Goal: Navigation & Orientation: Find specific page/section

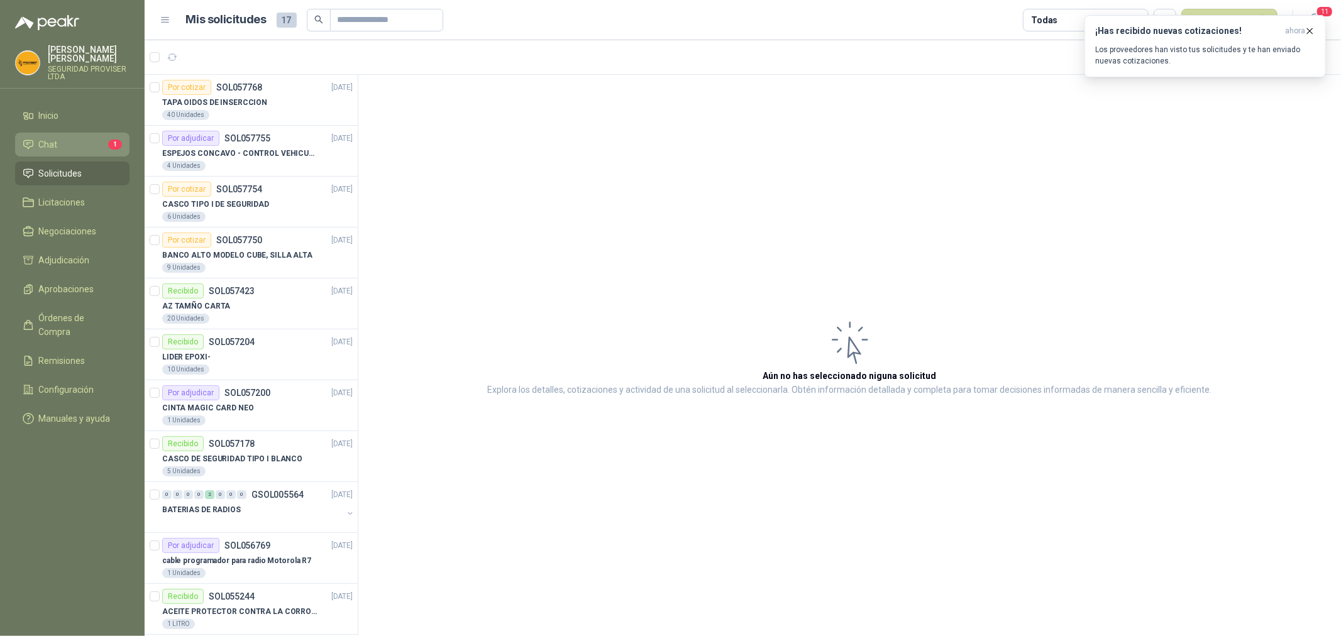
drag, startPoint x: 0, startPoint y: 0, endPoint x: 60, endPoint y: 151, distance: 162.2
click at [60, 151] on li "Chat 1" at bounding box center [72, 145] width 99 height 14
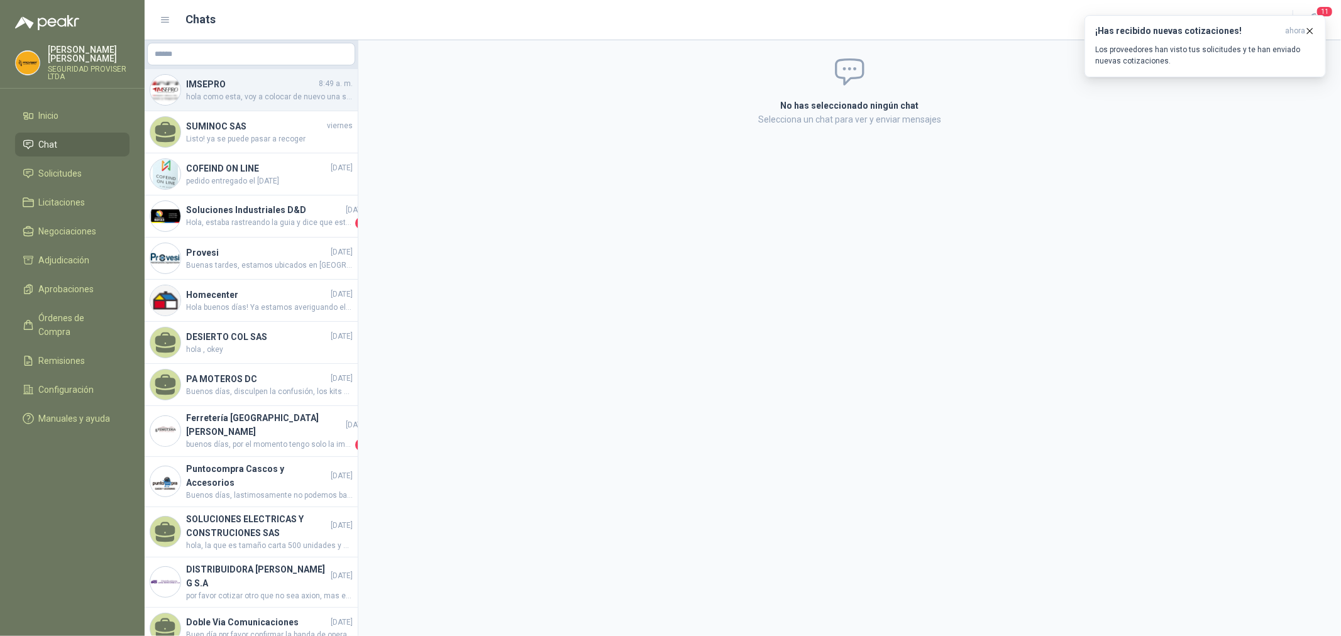
click at [199, 91] on span "hola como esta, voy a colocar de nuevo una solcitud de cascos para que por favo…" at bounding box center [269, 97] width 167 height 12
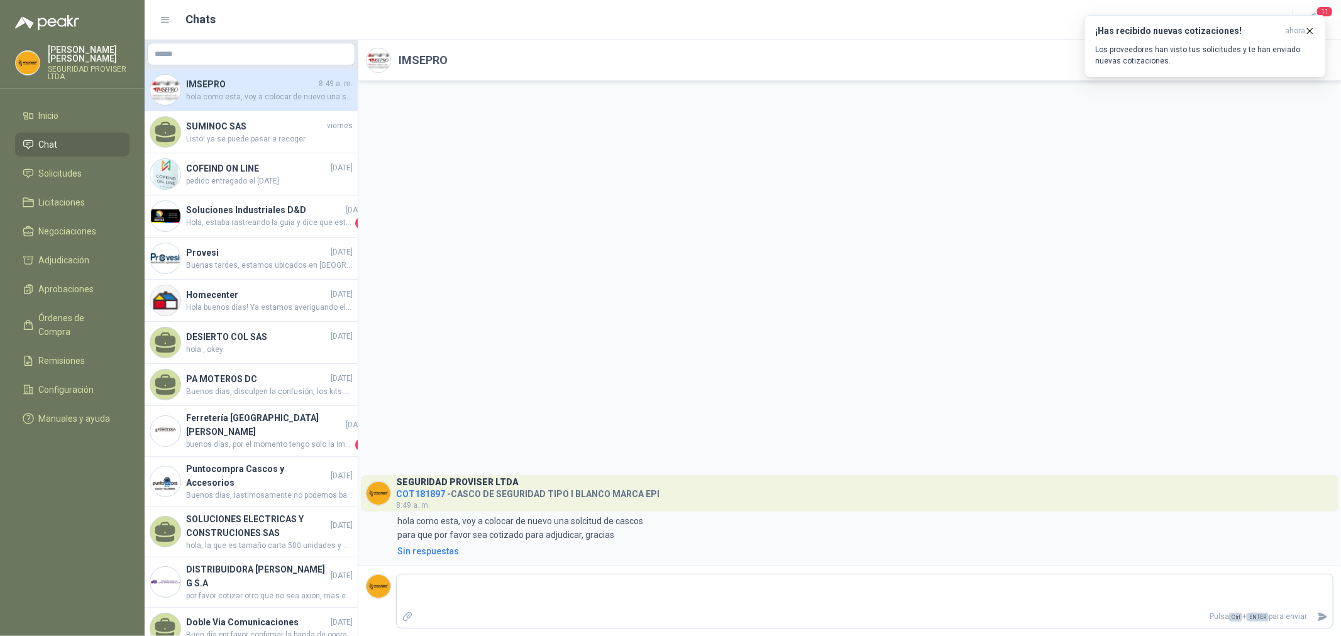
click at [45, 147] on span "Chat" at bounding box center [48, 145] width 19 height 14
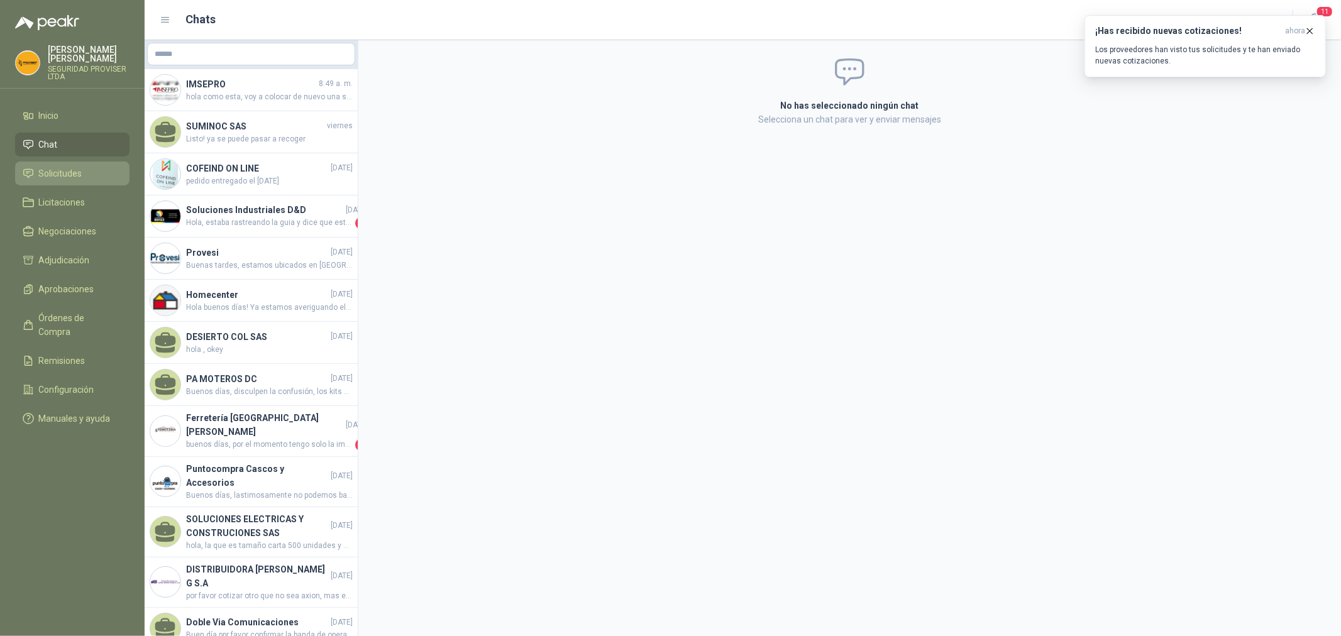
click at [68, 179] on span "Solicitudes" at bounding box center [60, 174] width 43 height 14
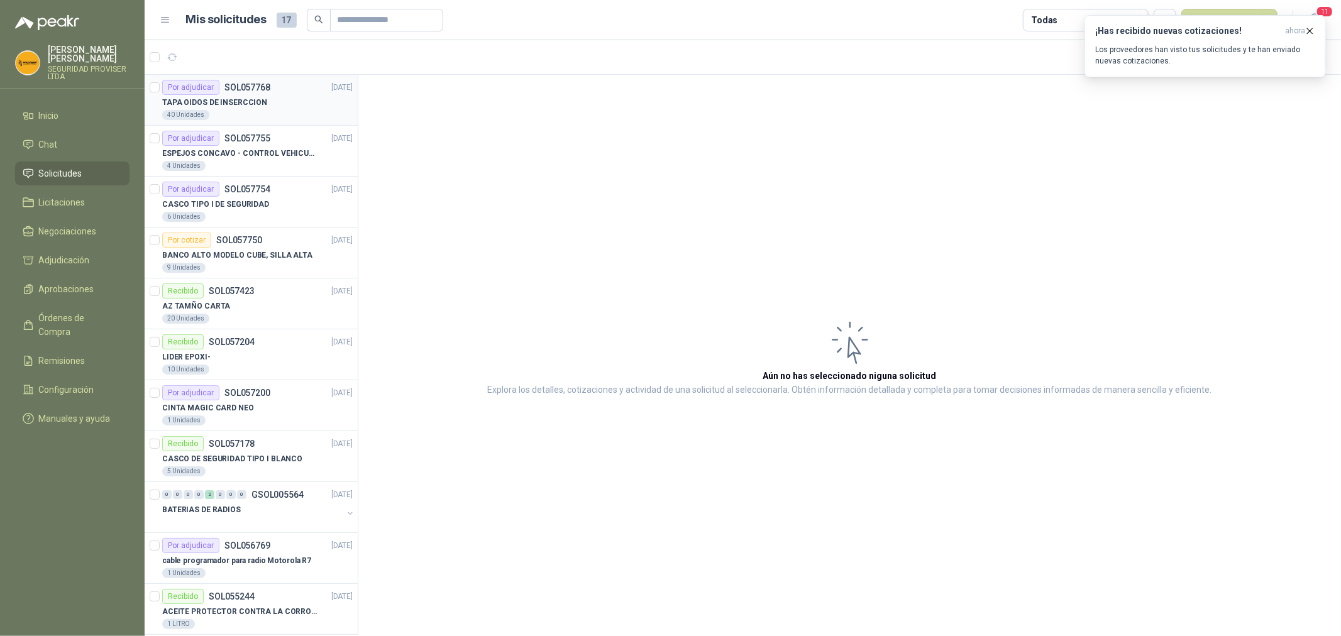
click at [294, 110] on div "40 Unidades" at bounding box center [257, 115] width 190 height 10
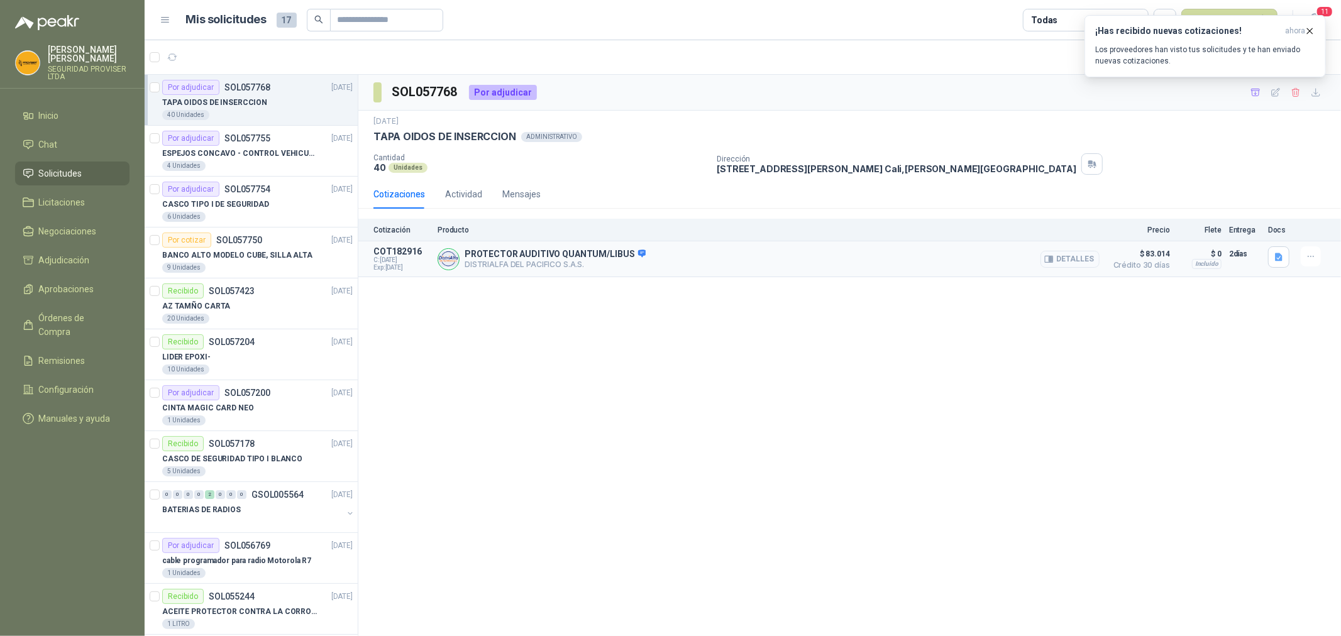
click at [1073, 262] on button "Detalles" at bounding box center [1069, 259] width 59 height 17
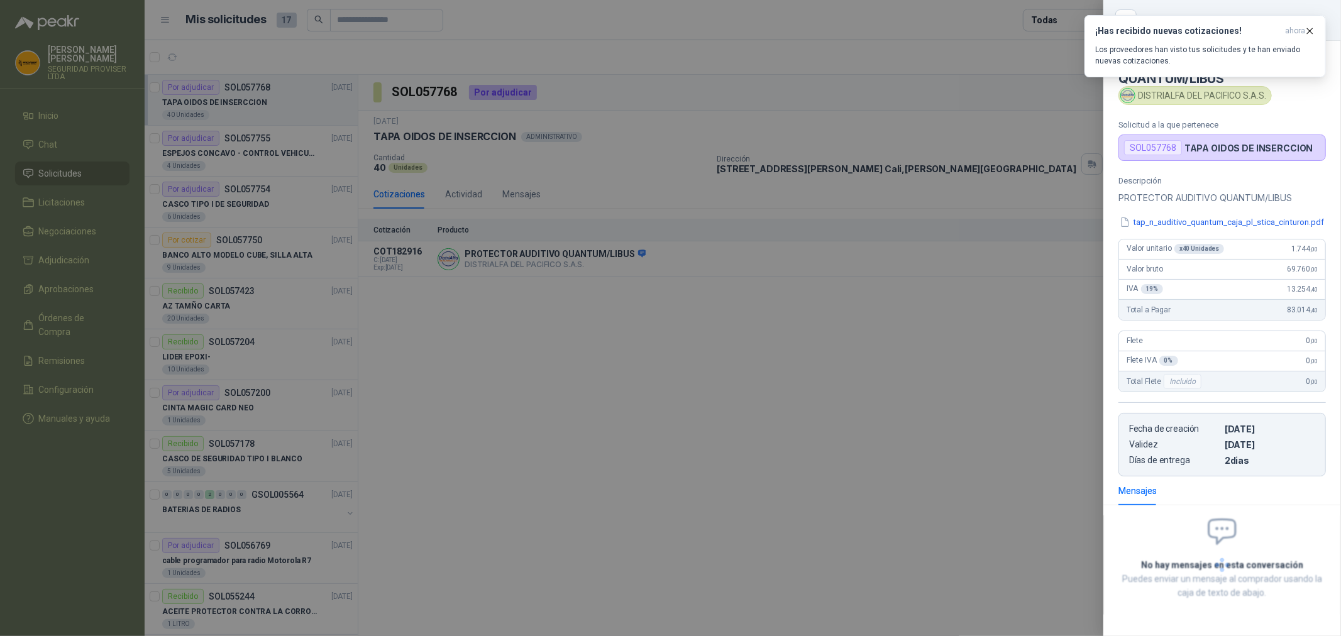
scroll to position [4, 0]
click at [932, 360] on div at bounding box center [670, 318] width 1341 height 636
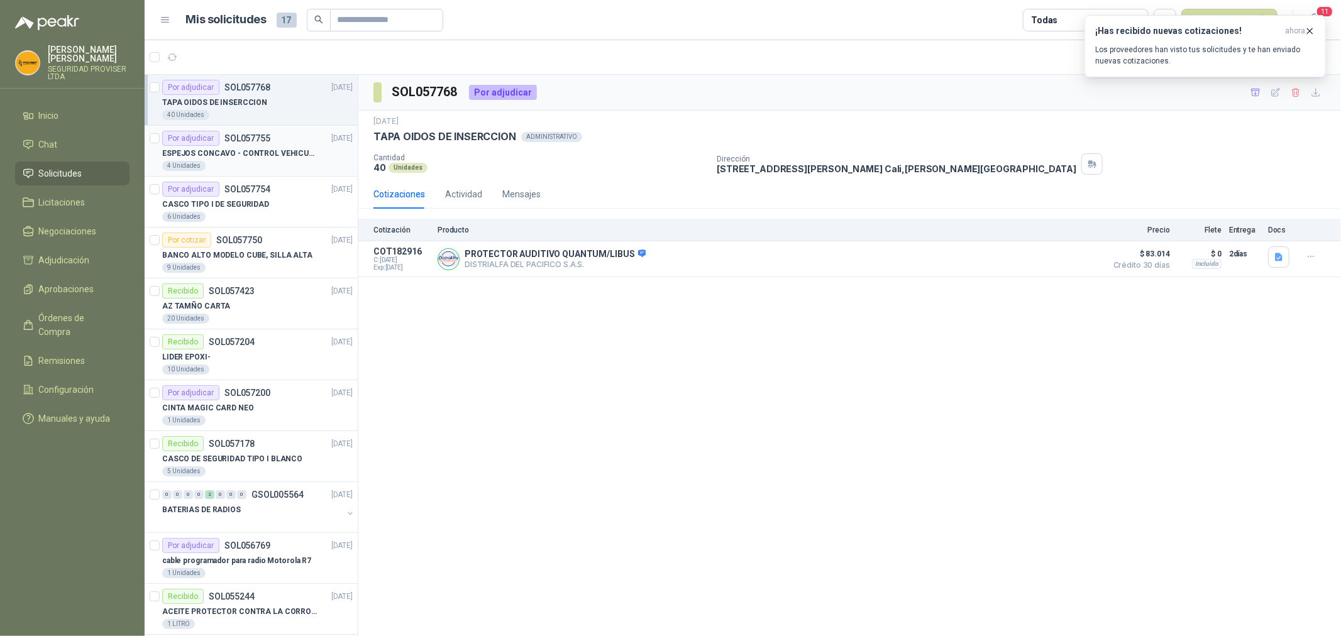
click at [277, 173] on article "Por adjudicar SOL057755 [DATE] ESPEJOS CONCAVO - CONTROL VEHICULAR 4 Unidades" at bounding box center [251, 151] width 213 height 51
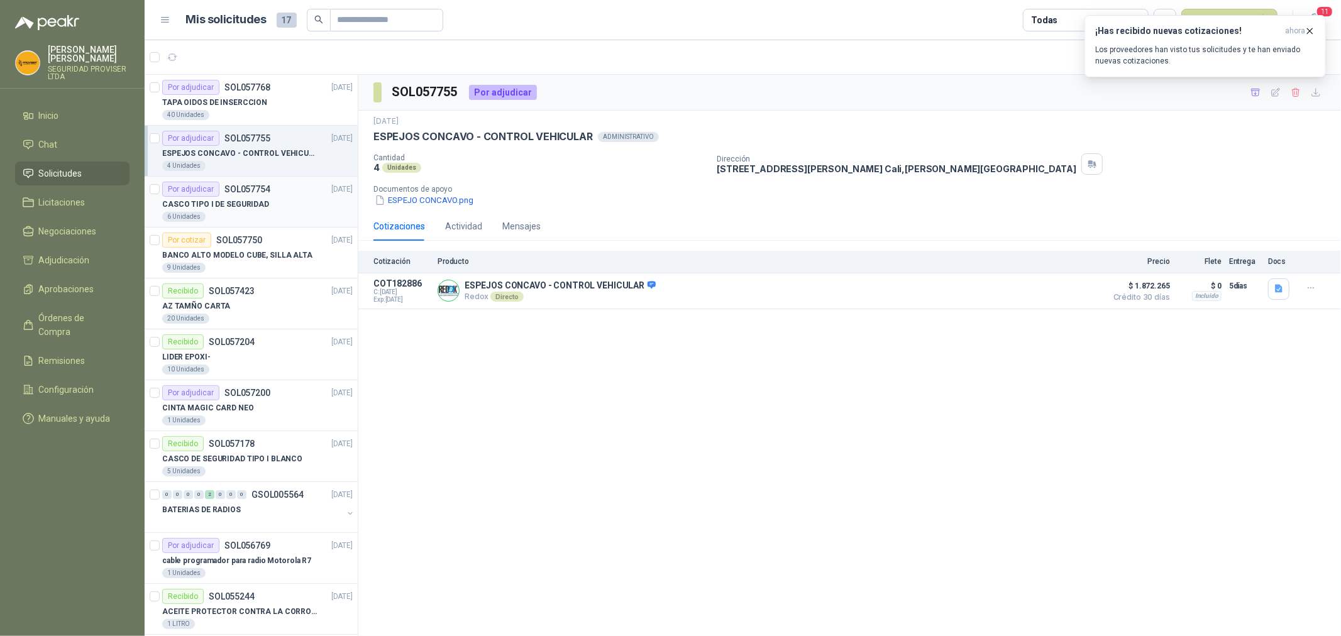
click at [262, 185] on p "SOL057754" at bounding box center [247, 189] width 46 height 9
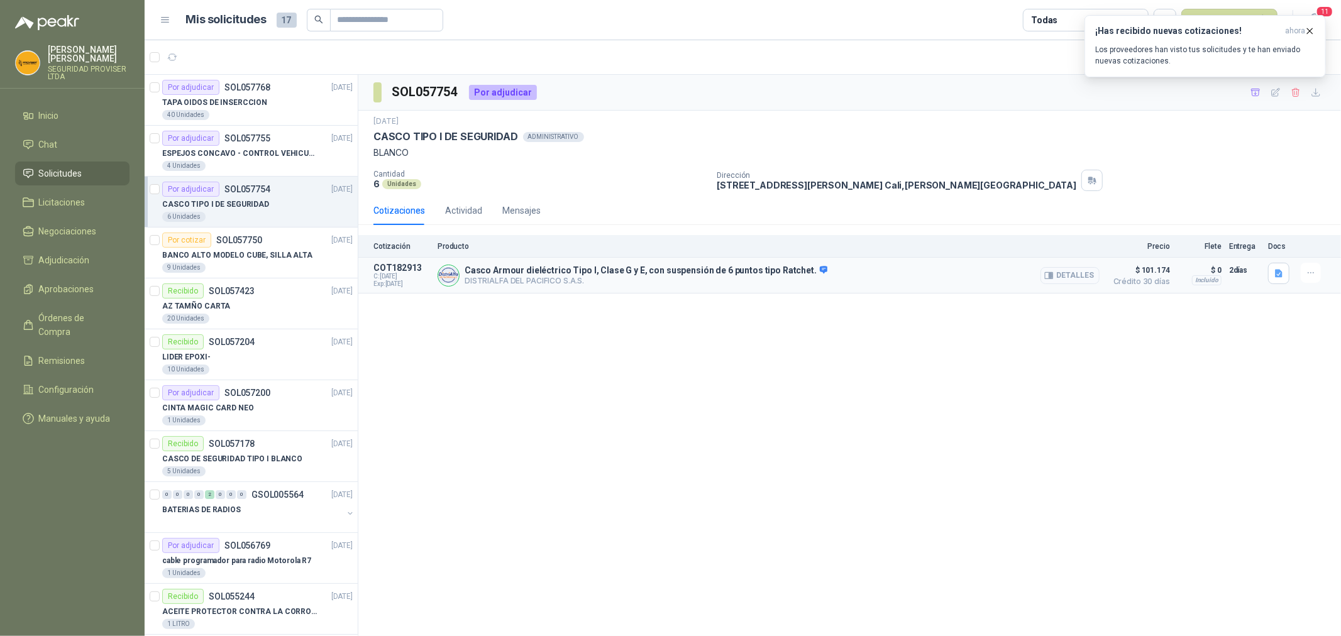
click at [1082, 278] on button "Detalles" at bounding box center [1069, 275] width 59 height 17
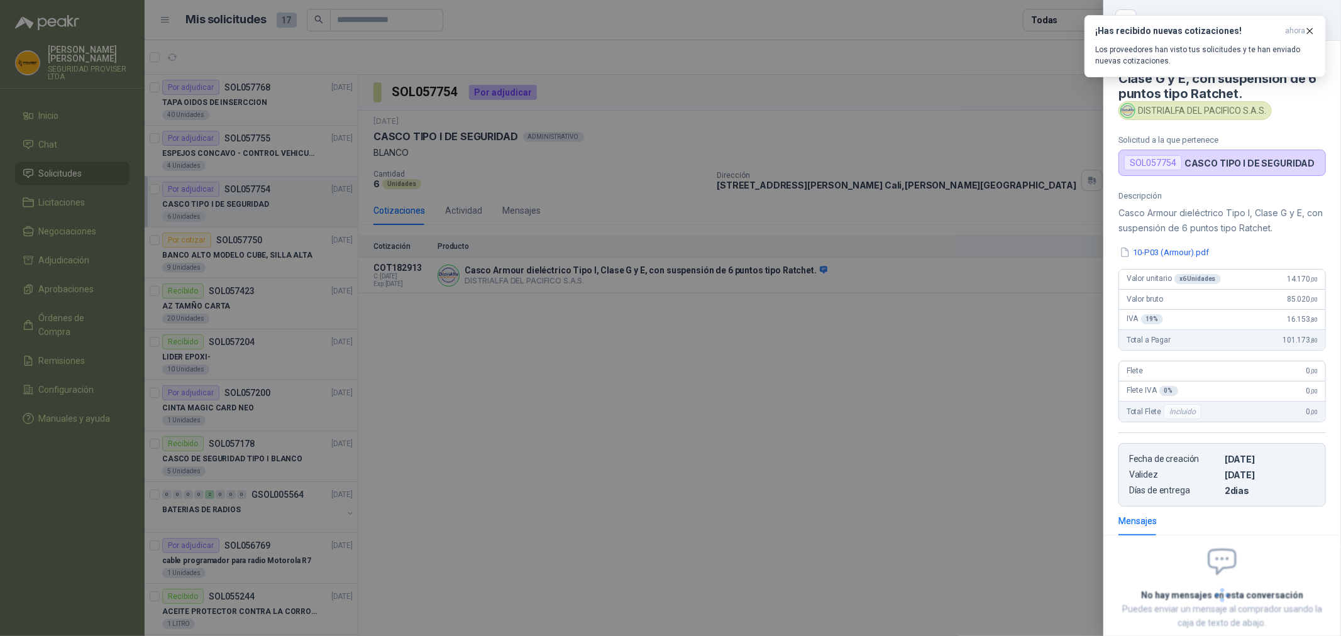
scroll to position [74, 0]
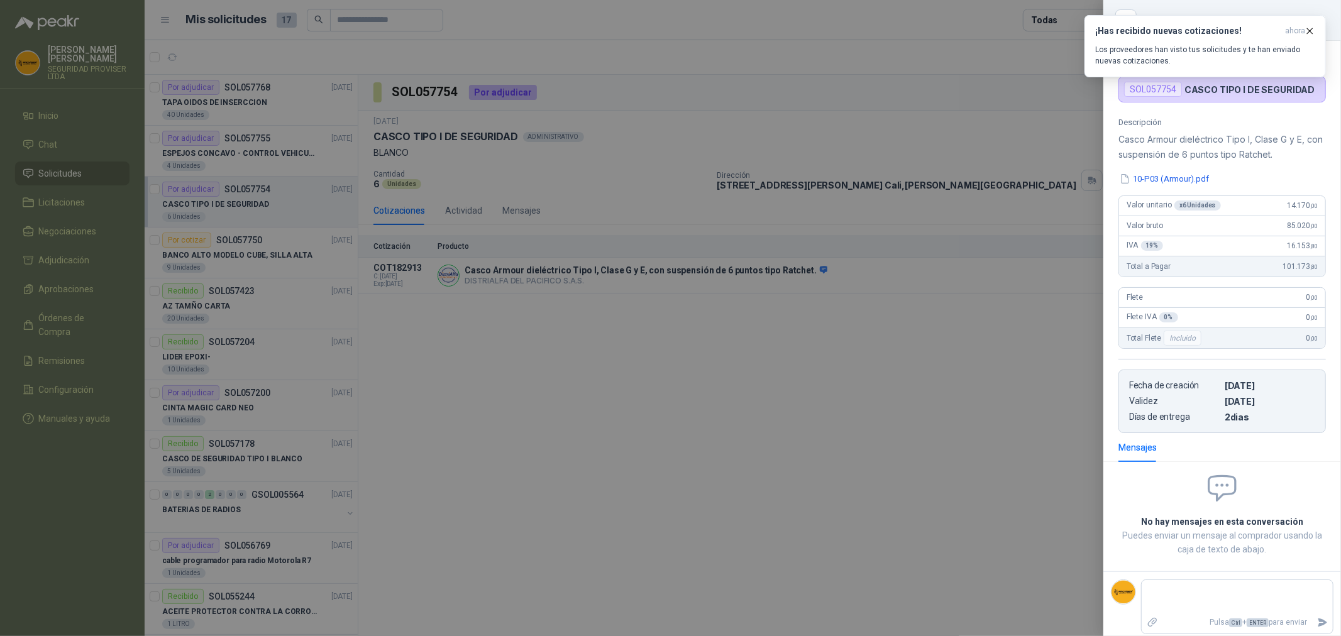
click at [1018, 378] on div at bounding box center [670, 318] width 1341 height 636
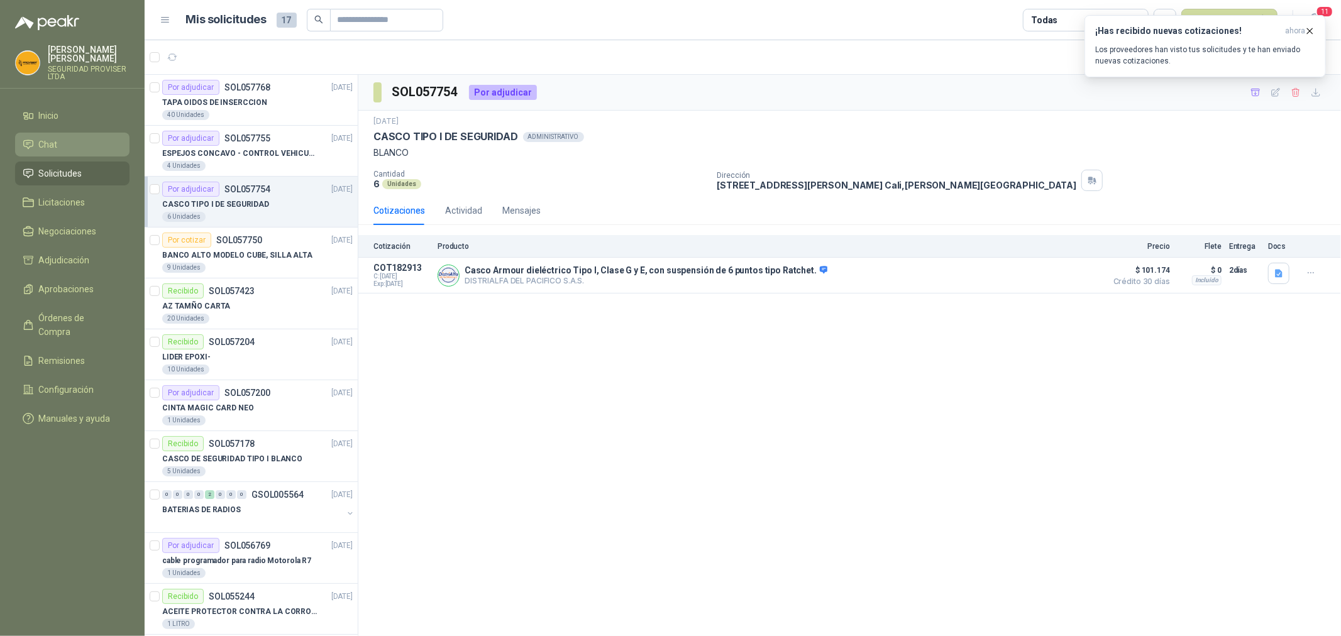
click at [63, 143] on li "Chat" at bounding box center [72, 145] width 99 height 14
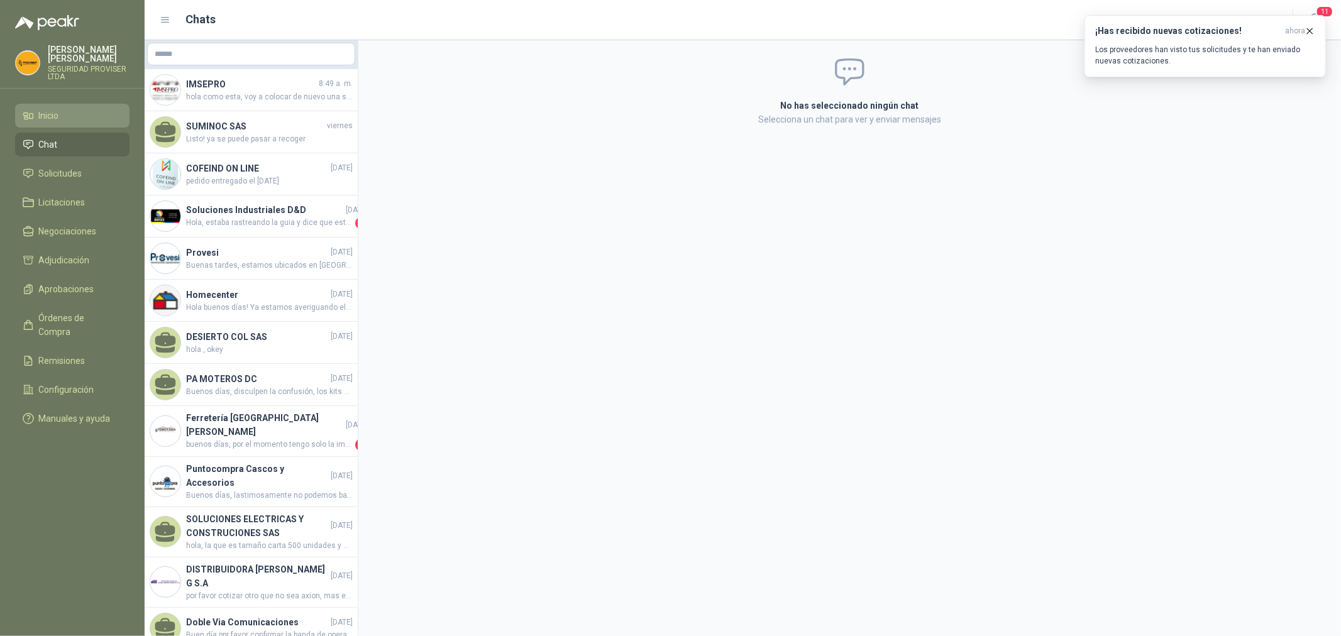
click at [86, 115] on li "Inicio" at bounding box center [72, 116] width 99 height 14
